Goal: Information Seeking & Learning: Learn about a topic

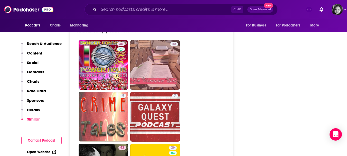
scroll to position [771, 0]
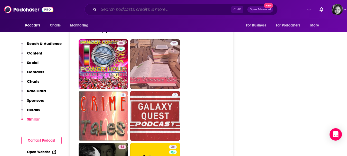
click at [174, 11] on input "Search podcasts, credits, & more..." at bounding box center [165, 9] width 133 height 8
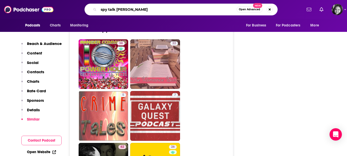
type input "spy talk [PERSON_NAME]"
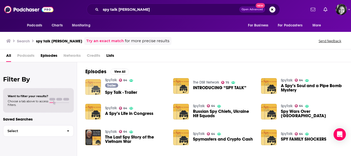
click at [91, 86] on img "Spy Talk - Trailer" at bounding box center [93, 87] width 16 height 16
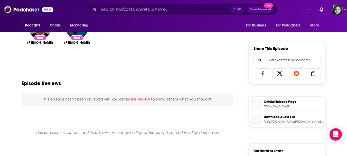
scroll to position [72, 0]
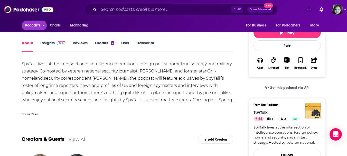
click at [36, 28] on span "Podcasts" at bounding box center [32, 25] width 15 height 7
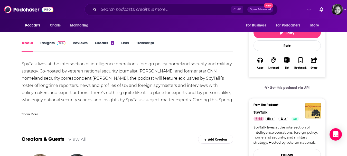
click at [47, 42] on link "Insights" at bounding box center [52, 46] width 25 height 12
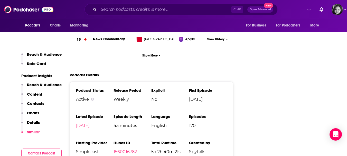
scroll to position [956, 0]
